Goal: Information Seeking & Learning: Learn about a topic

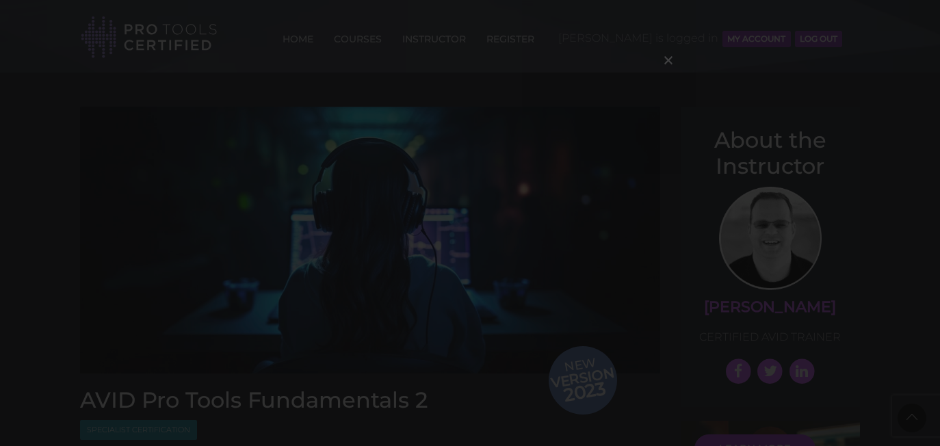
scroll to position [1534, 0]
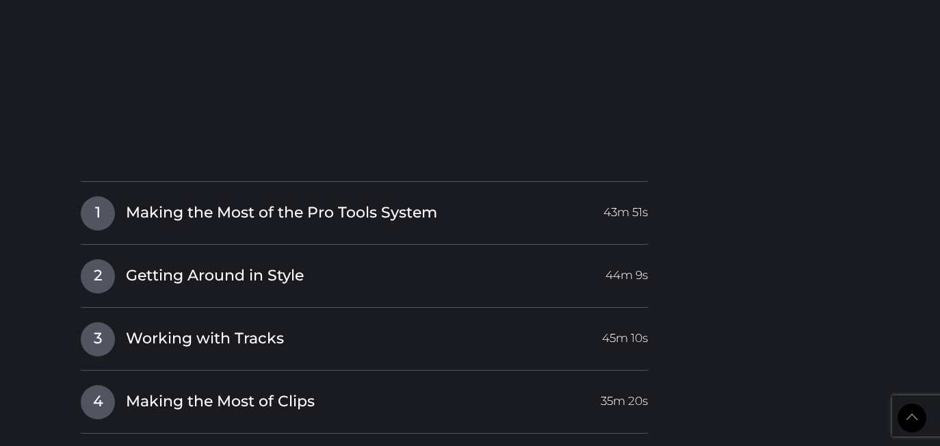
scroll to position [1688, 0]
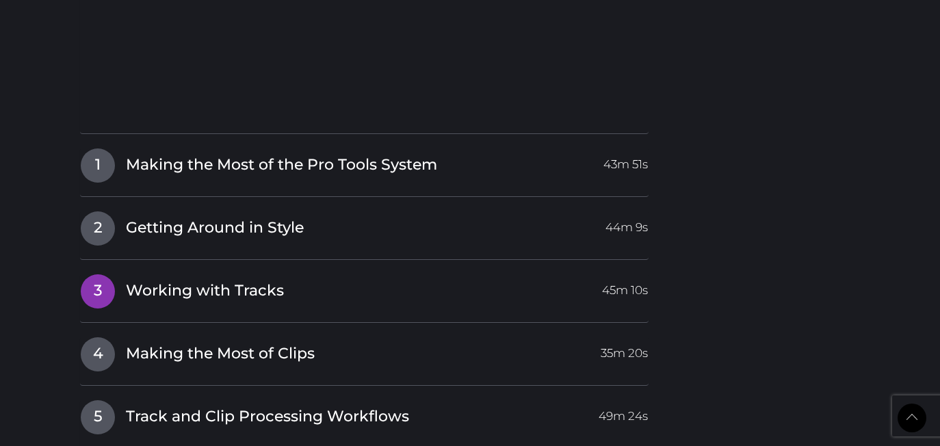
click at [326, 282] on link "3 Working with Tracks 45m 10s" at bounding box center [364, 288] width 568 height 29
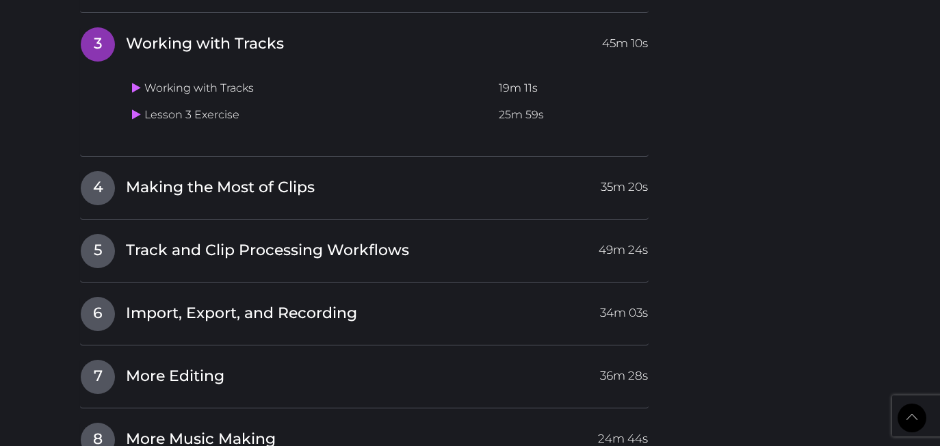
scroll to position [1617, 0]
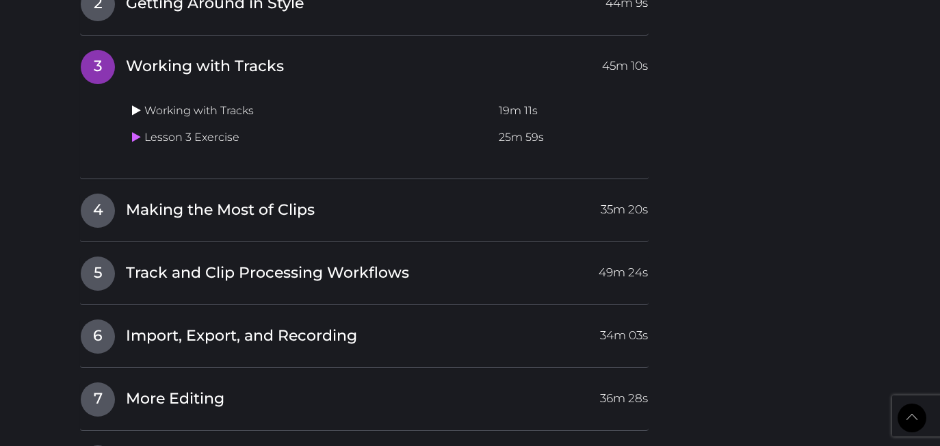
click at [133, 105] on icon at bounding box center [136, 110] width 9 height 11
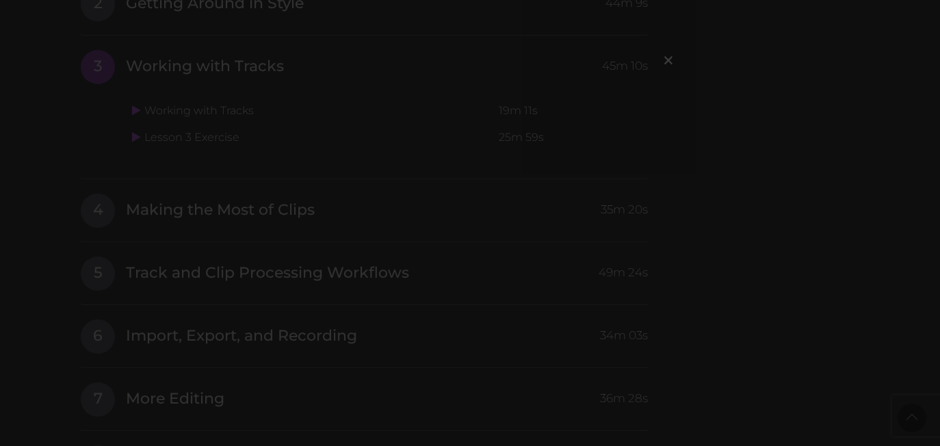
click at [447, 376] on div "×" at bounding box center [470, 223] width 940 height 446
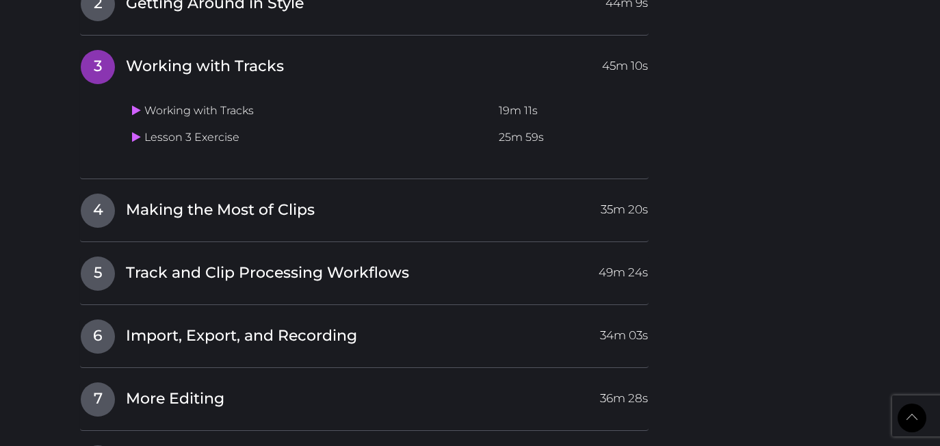
click at [177, 103] on td "Working with Tracks" at bounding box center [310, 111] width 367 height 27
click at [141, 104] on link at bounding box center [138, 110] width 12 height 13
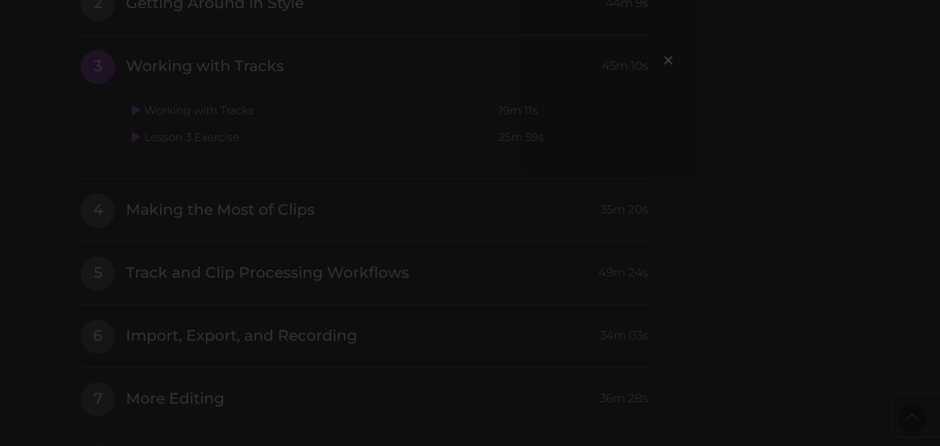
click at [672, 64] on span "×" at bounding box center [668, 59] width 14 height 29
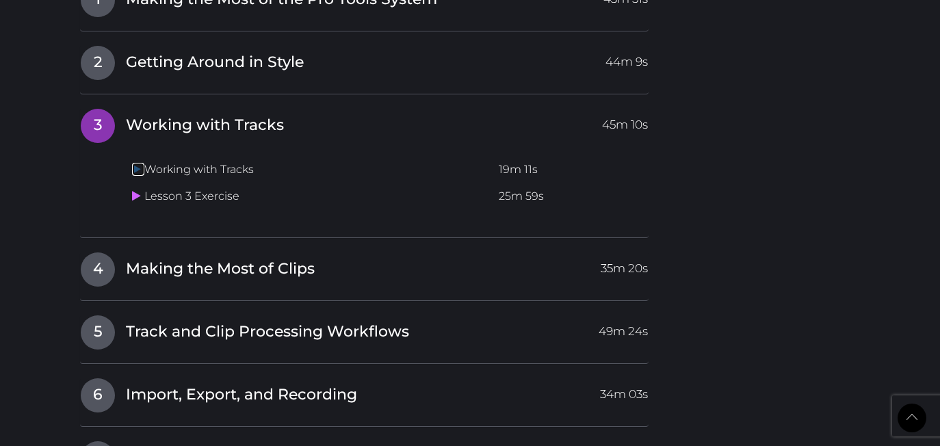
scroll to position [1574, 0]
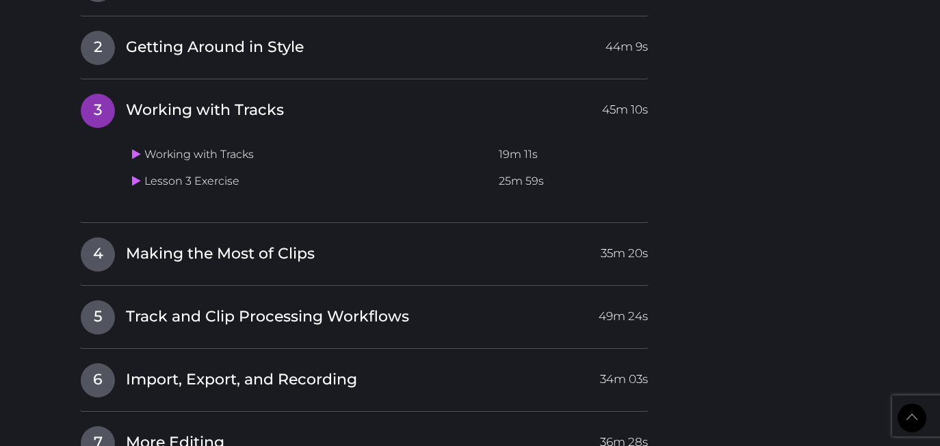
drag, startPoint x: 274, startPoint y: 142, endPoint x: 266, endPoint y: 142, distance: 8.2
click at [274, 143] on td "Working with Tracks" at bounding box center [310, 155] width 367 height 27
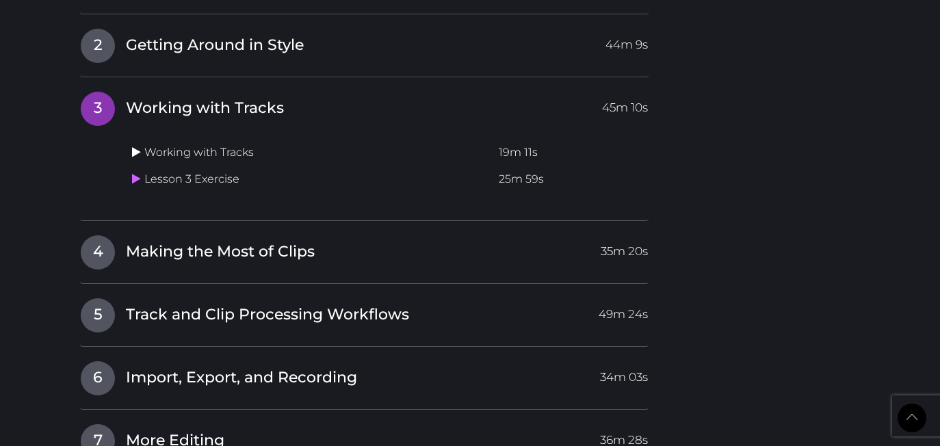
click at [138, 146] on icon at bounding box center [136, 151] width 9 height 11
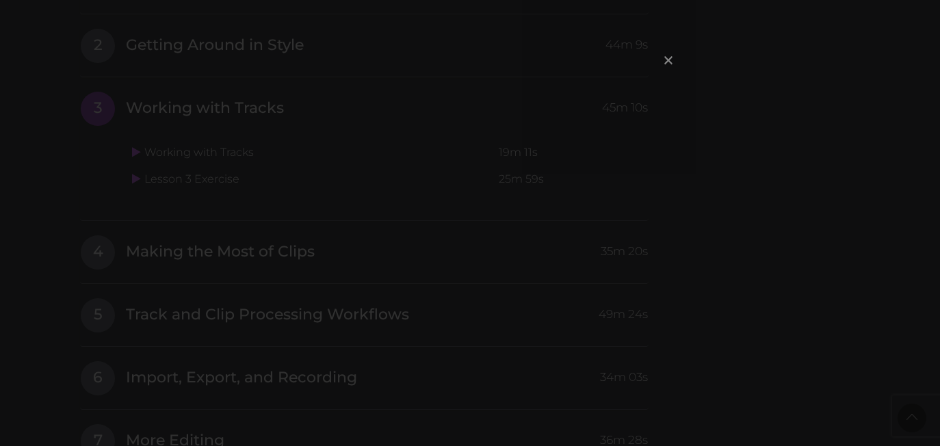
click at [670, 59] on span "×" at bounding box center [668, 59] width 14 height 29
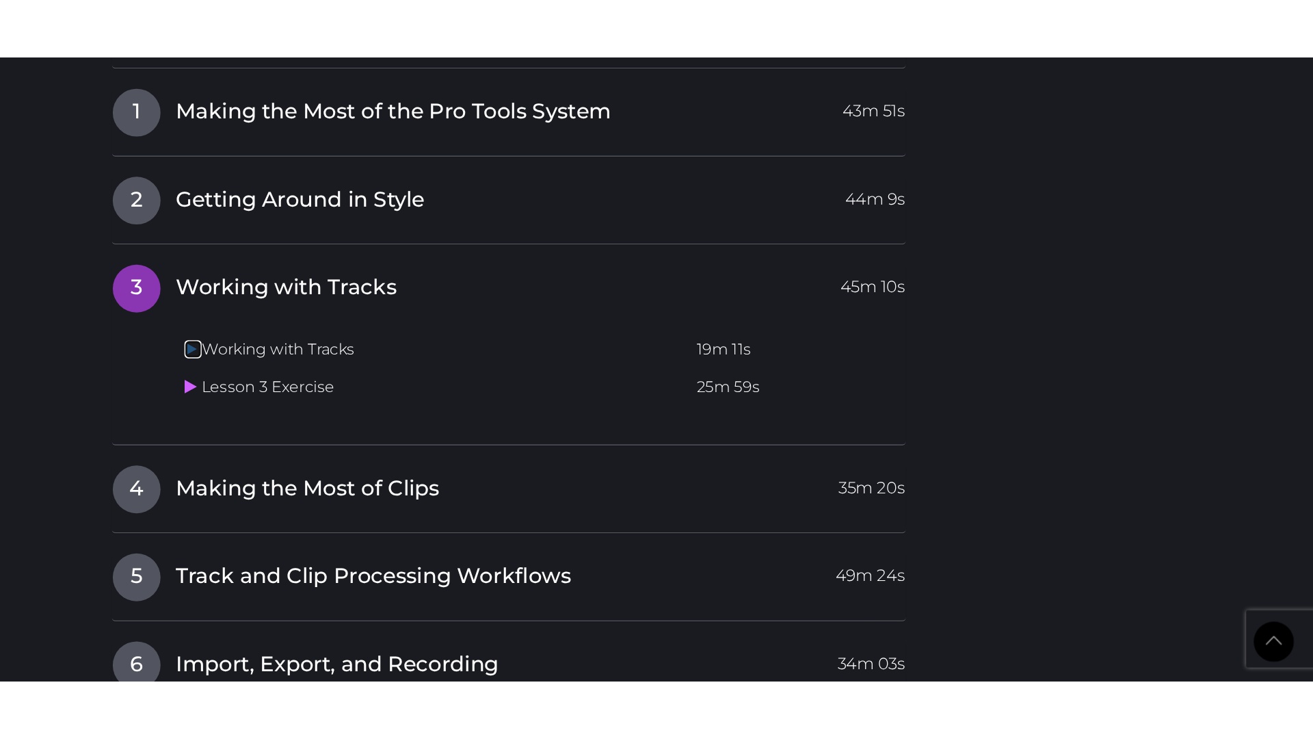
scroll to position [1518, 0]
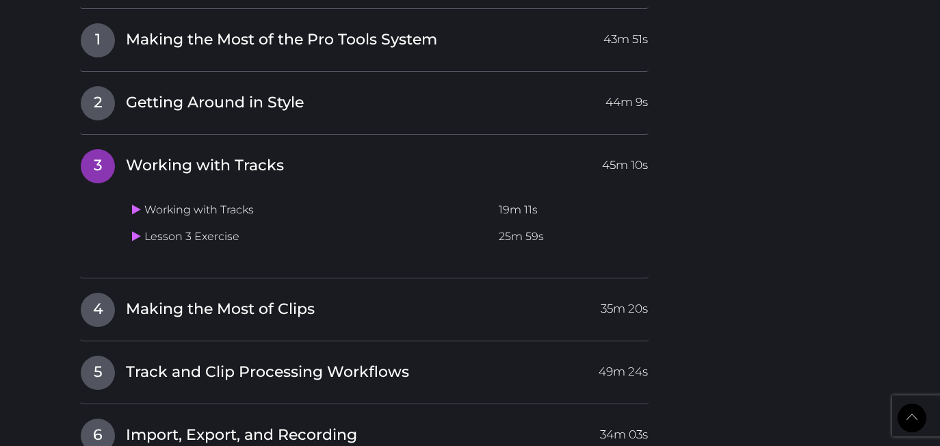
click at [209, 225] on td "Lesson 3 Exercise" at bounding box center [310, 237] width 367 height 27
click at [133, 230] on icon at bounding box center [136, 235] width 9 height 11
